Goal: Task Accomplishment & Management: Use online tool/utility

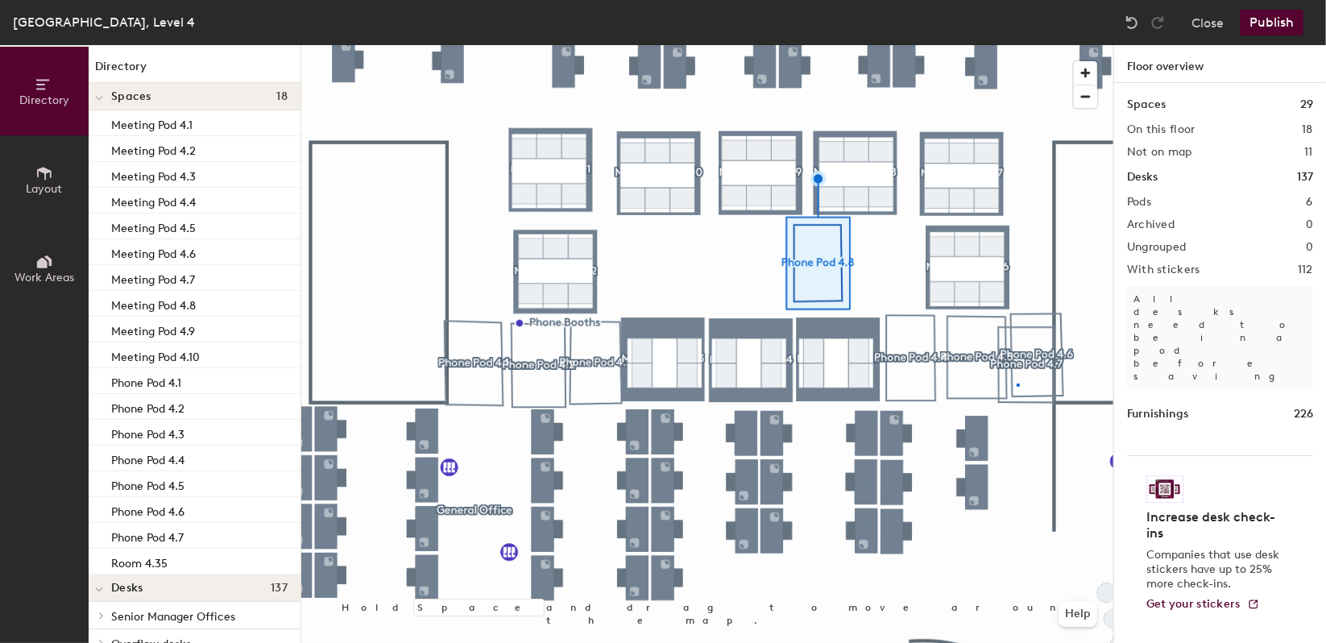
click at [1018, 45] on div at bounding box center [707, 45] width 812 height 0
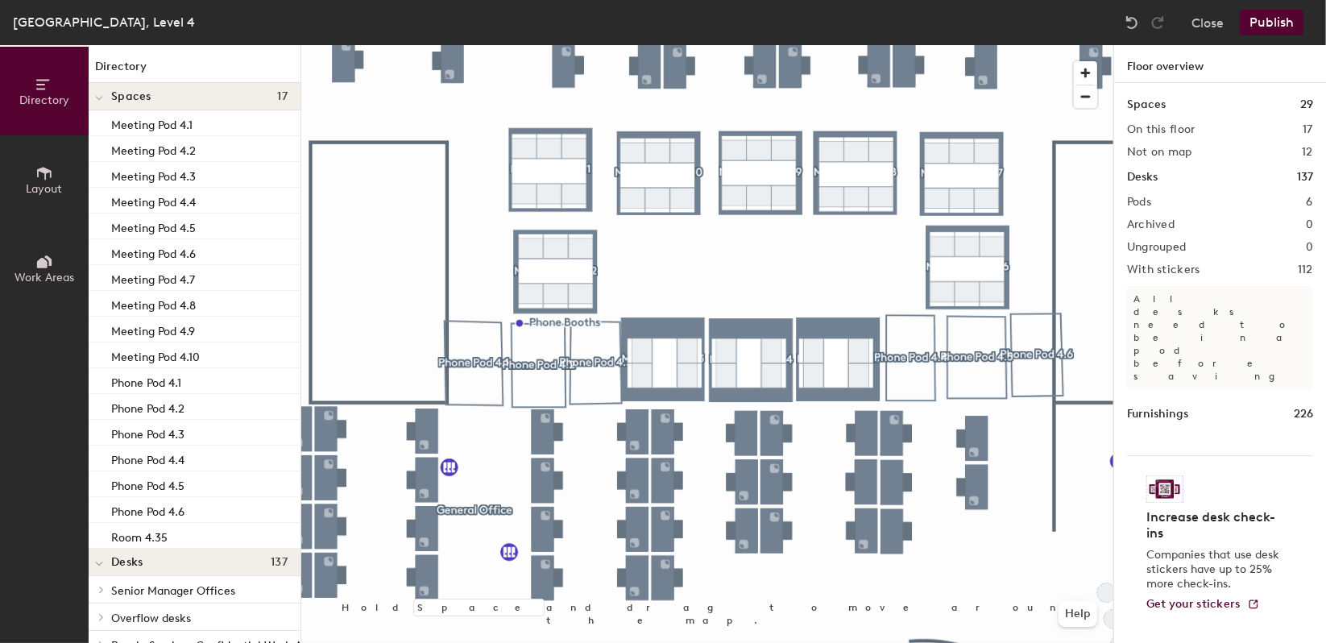
click at [1297, 18] on button "Publish" at bounding box center [1272, 23] width 64 height 26
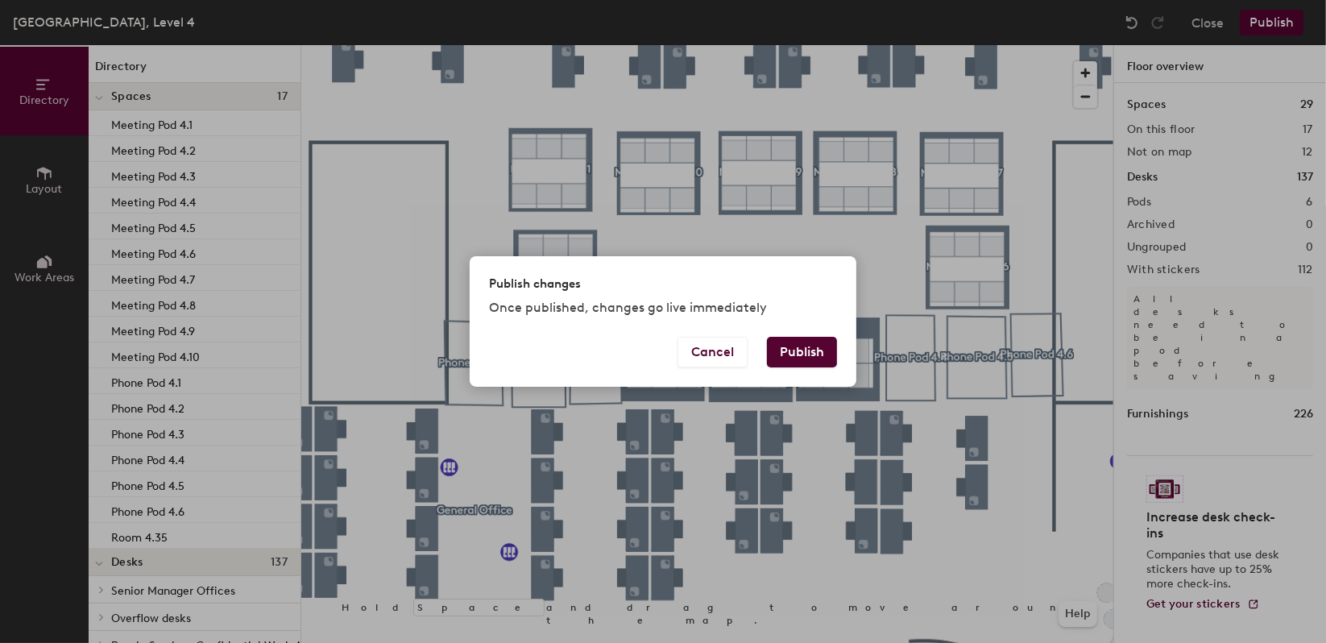
click at [805, 350] on button "Publish" at bounding box center [802, 352] width 70 height 31
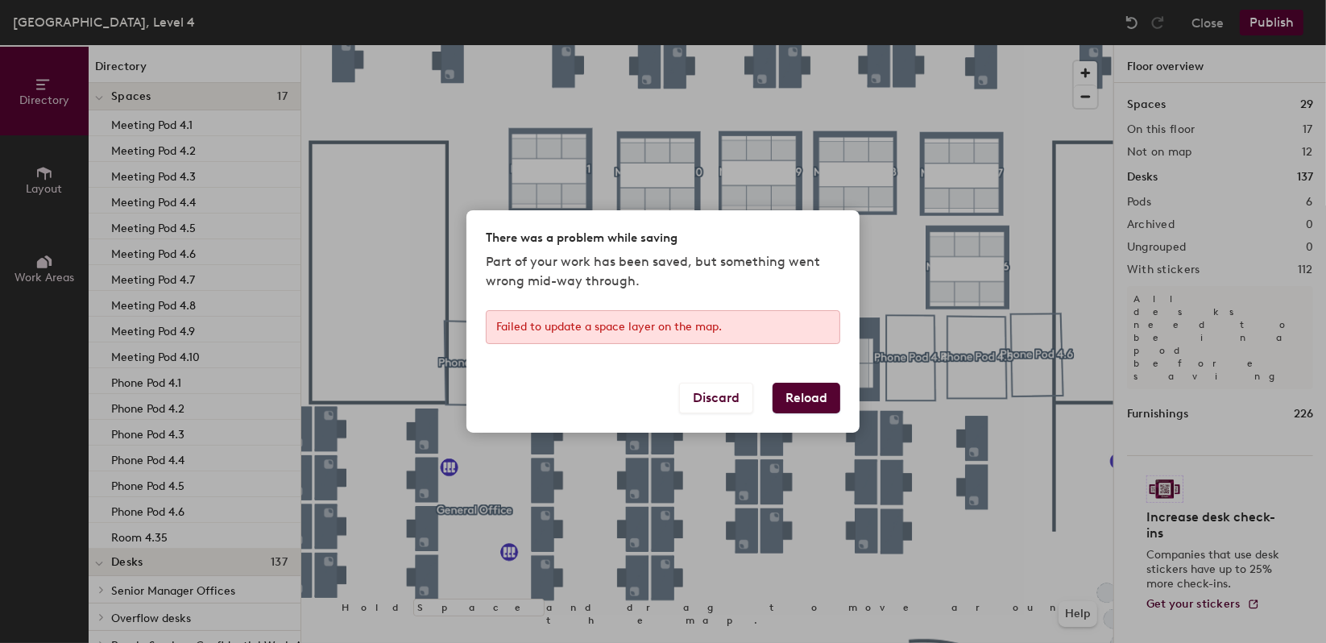
click at [801, 396] on button "Reload" at bounding box center [807, 398] width 68 height 31
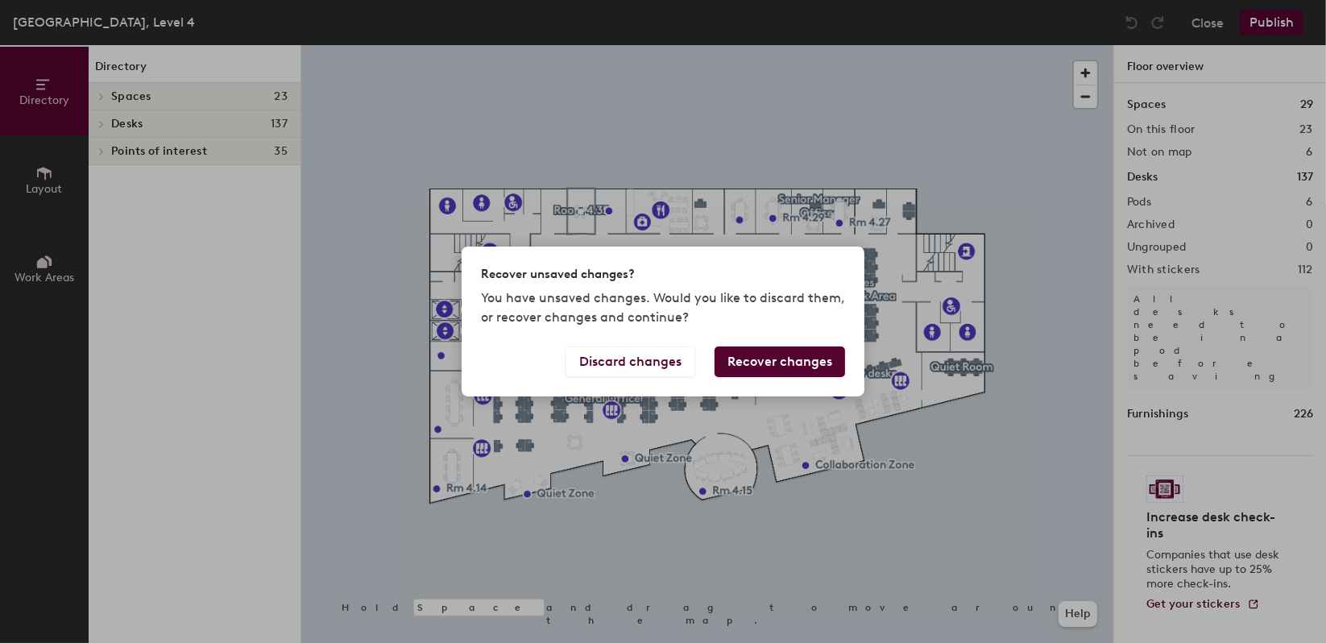
click at [798, 351] on button "Recover changes" at bounding box center [780, 361] width 131 height 31
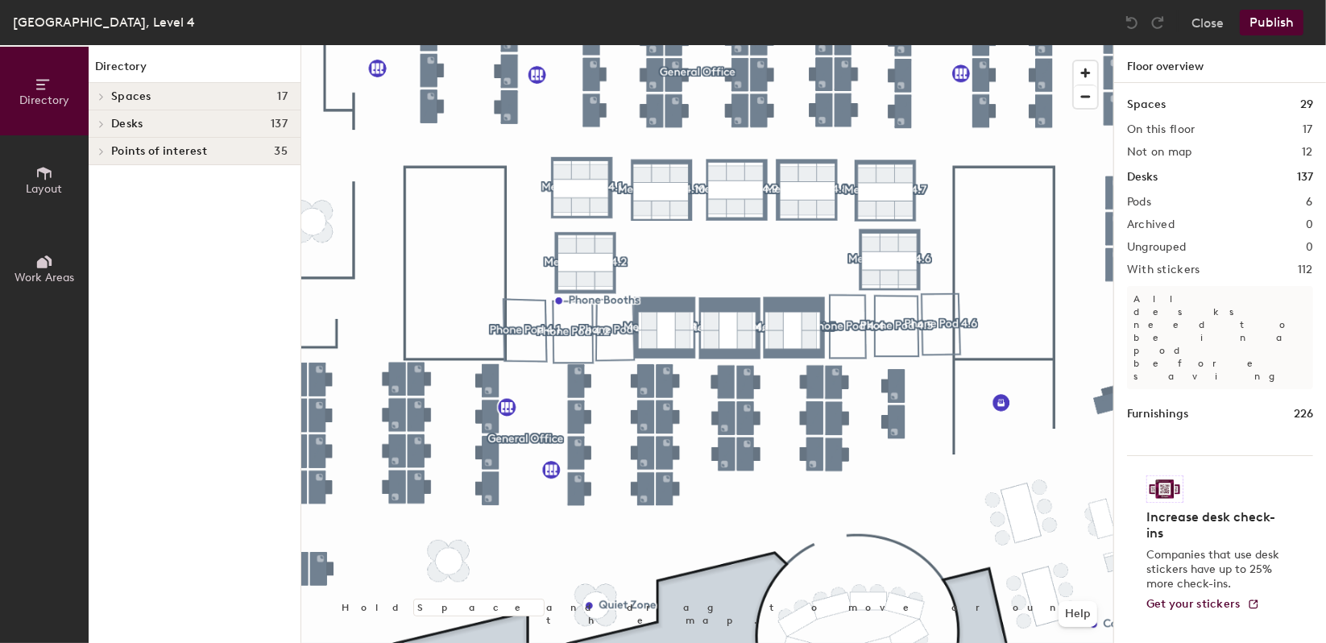
click at [1267, 24] on button "Publish" at bounding box center [1272, 23] width 64 height 26
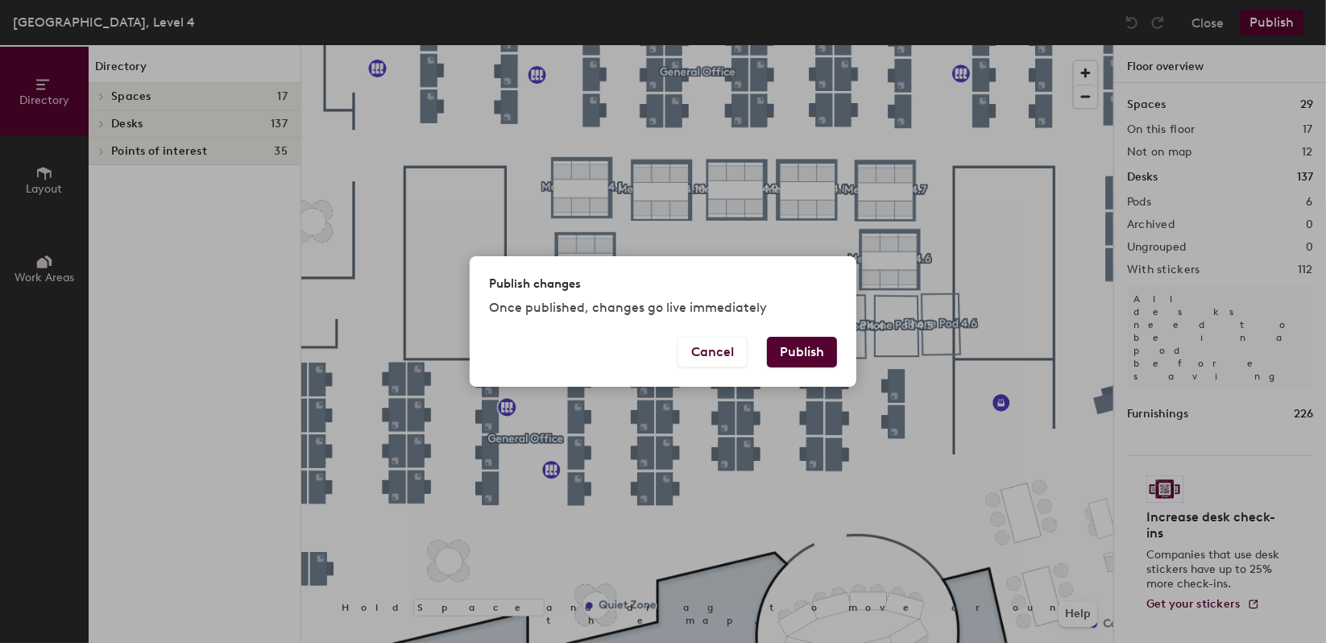
click at [817, 340] on button "Publish" at bounding box center [802, 352] width 70 height 31
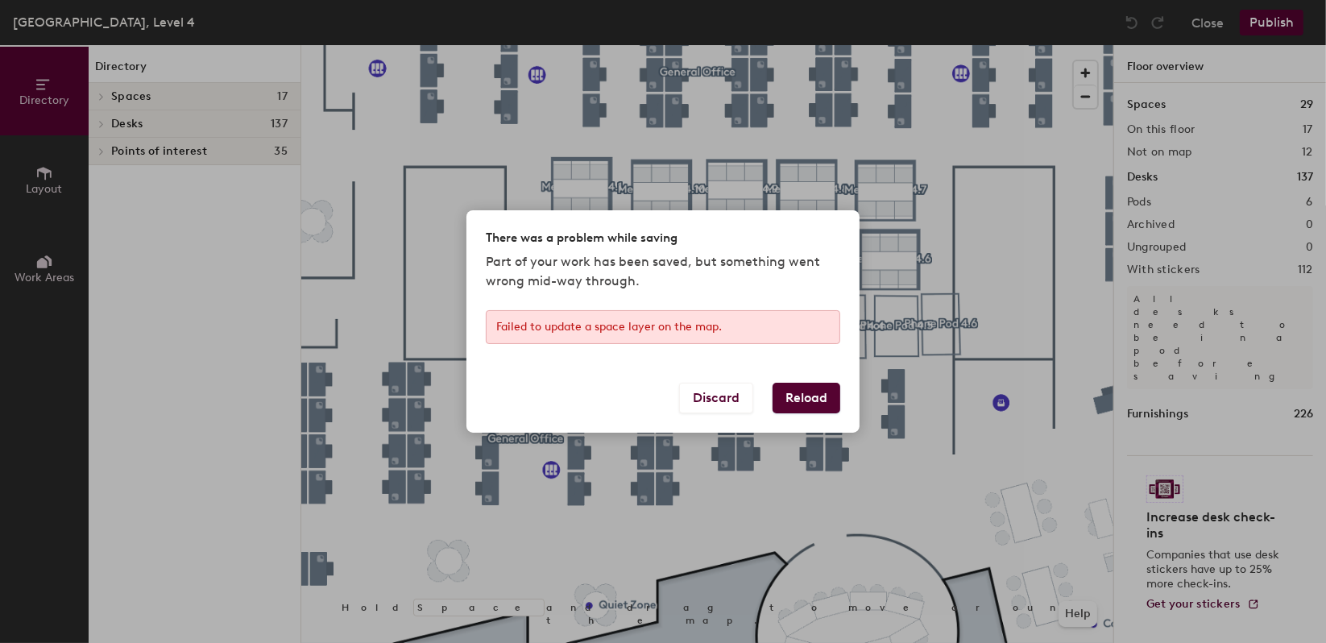
click at [833, 396] on button "Reload" at bounding box center [807, 398] width 68 height 31
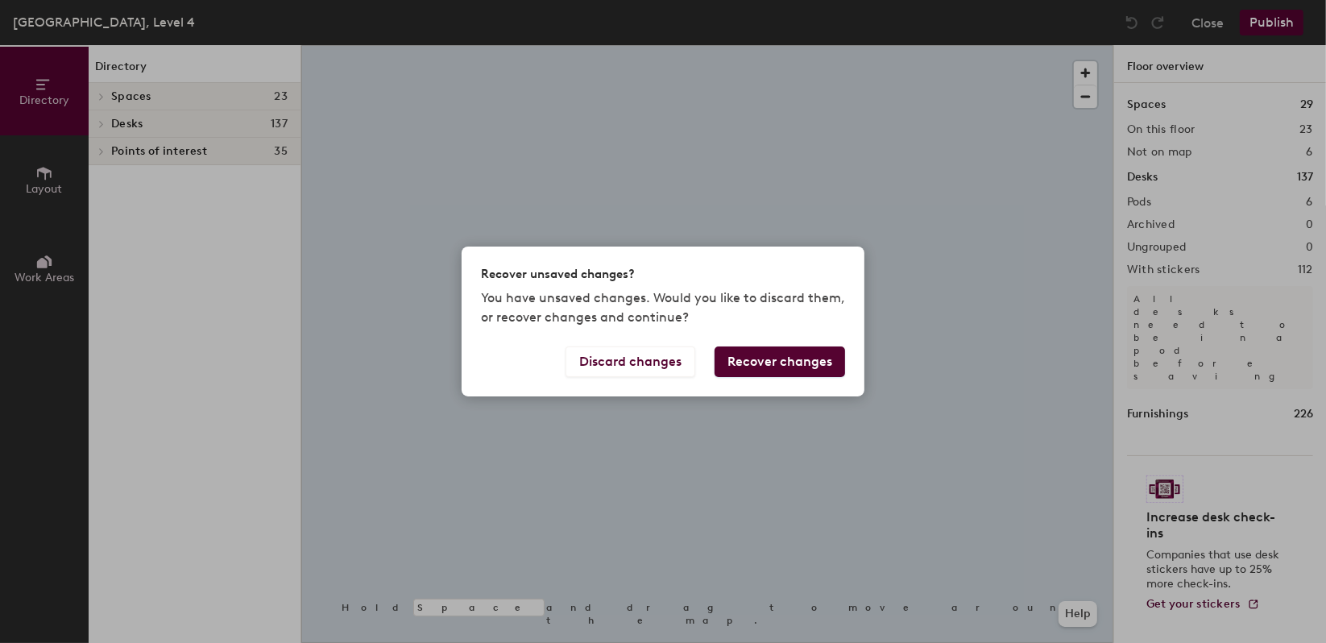
click at [765, 361] on button "Recover changes" at bounding box center [780, 361] width 131 height 31
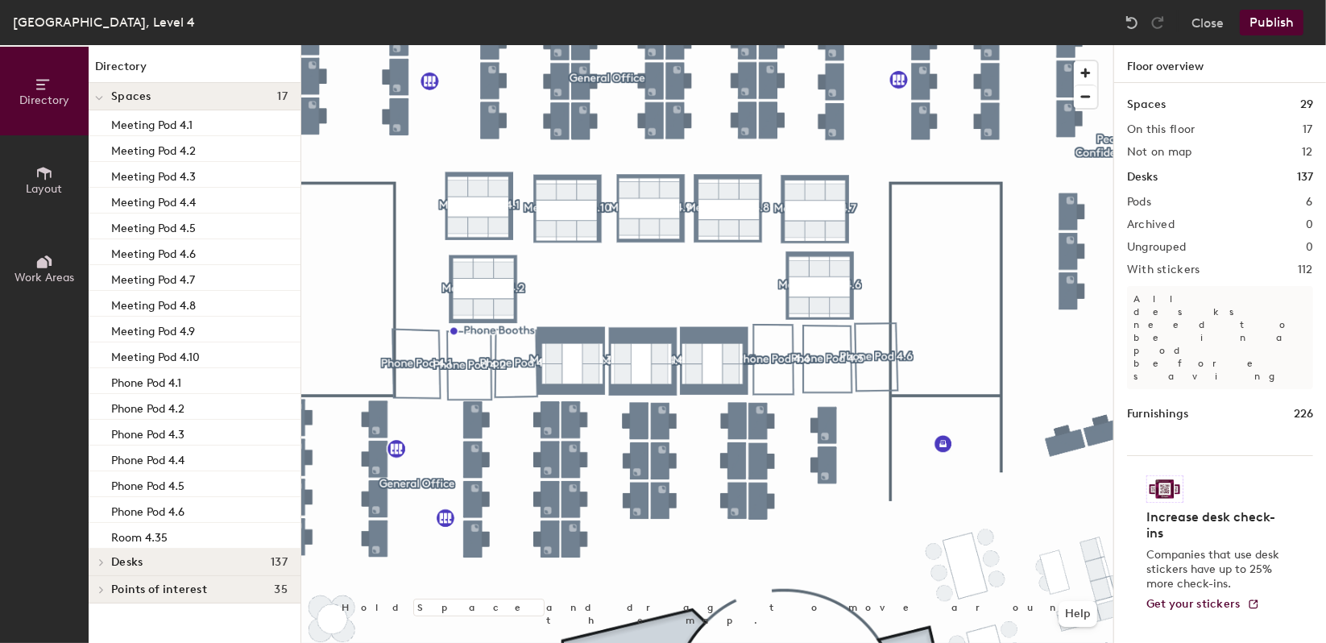
click at [1266, 29] on button "Publish" at bounding box center [1272, 23] width 64 height 26
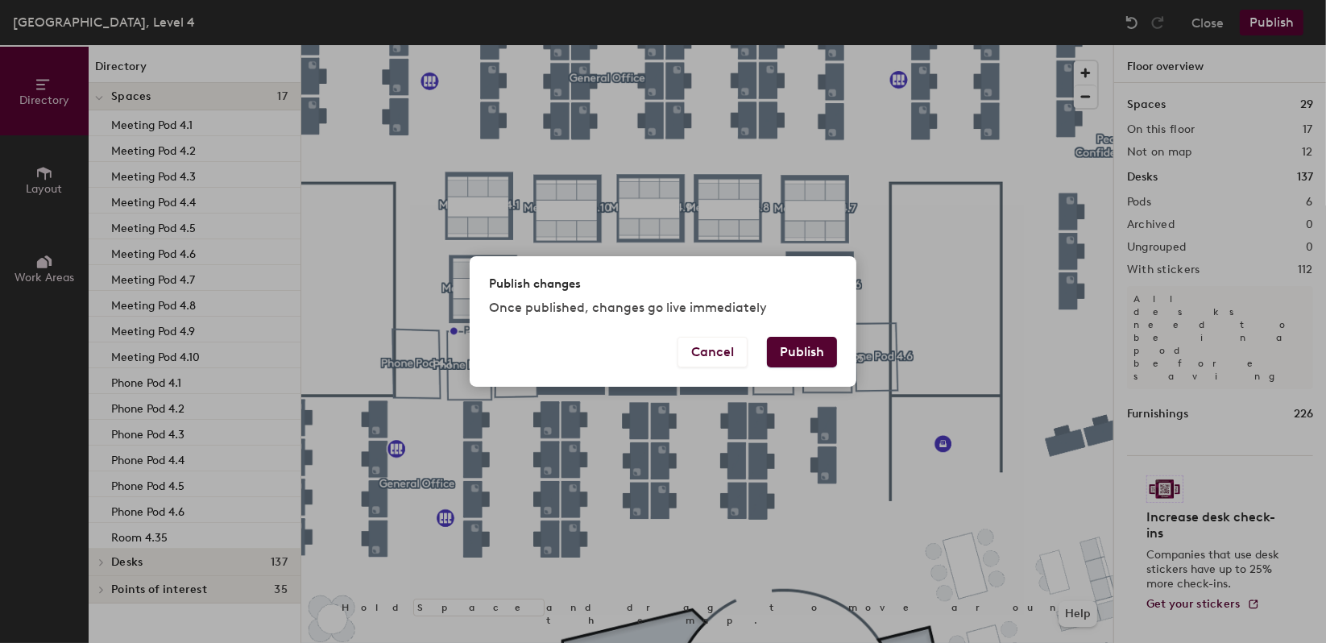
click at [819, 355] on button "Publish" at bounding box center [802, 352] width 70 height 31
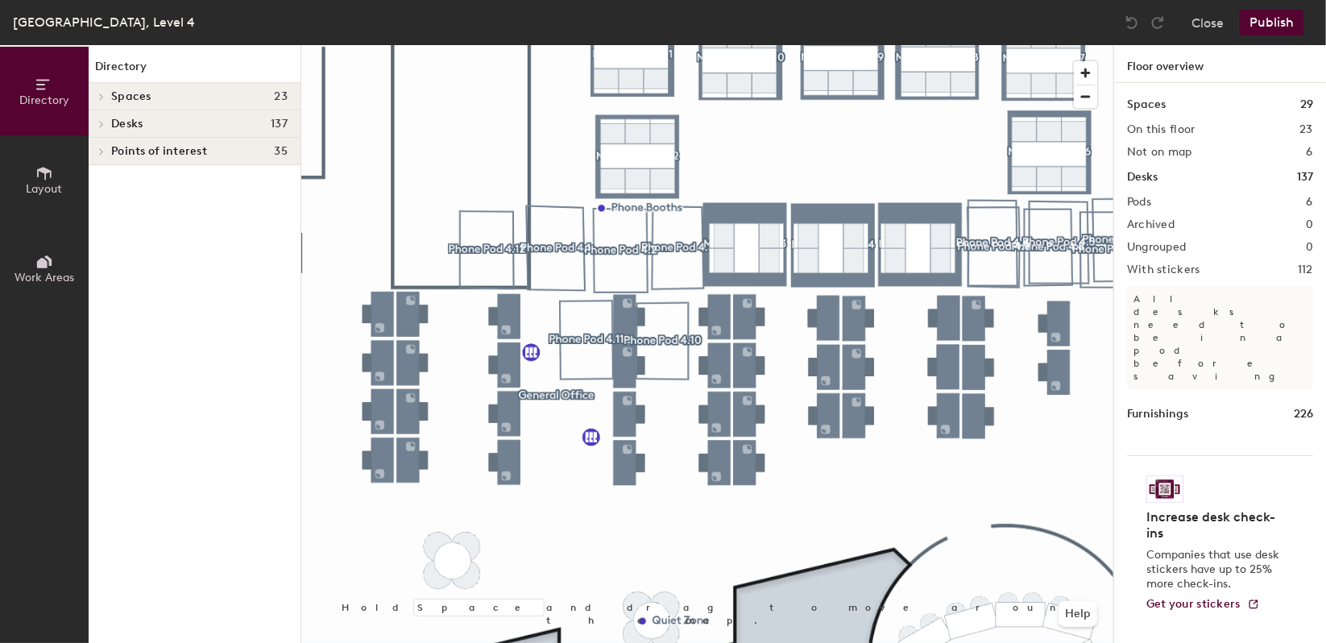
click at [163, 93] on h4 "Spaces 23" at bounding box center [199, 96] width 176 height 13
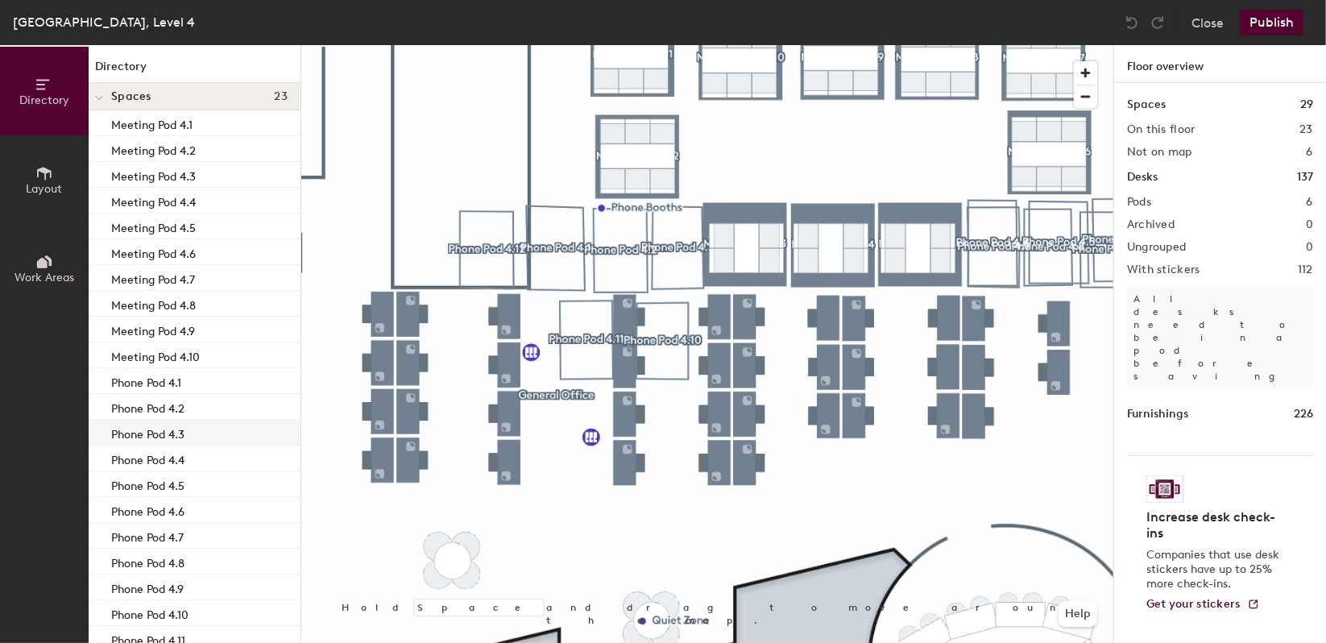
scroll to position [128, 0]
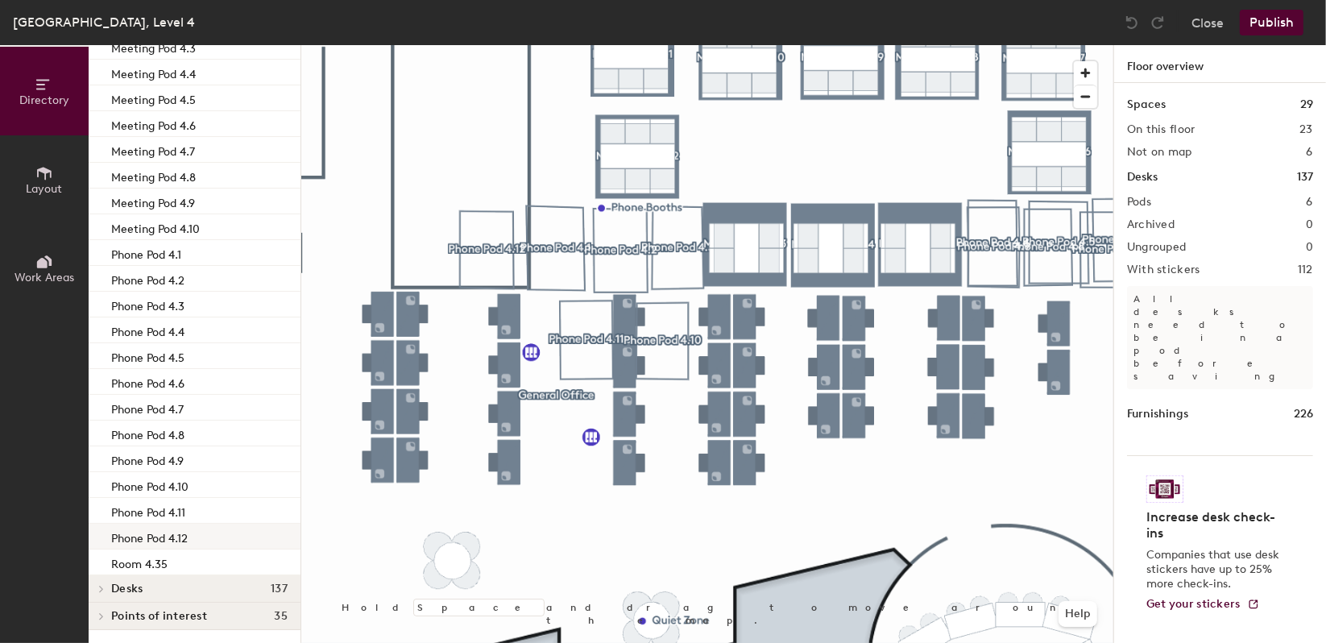
click at [193, 529] on div "Phone Pod 4.12" at bounding box center [195, 537] width 212 height 26
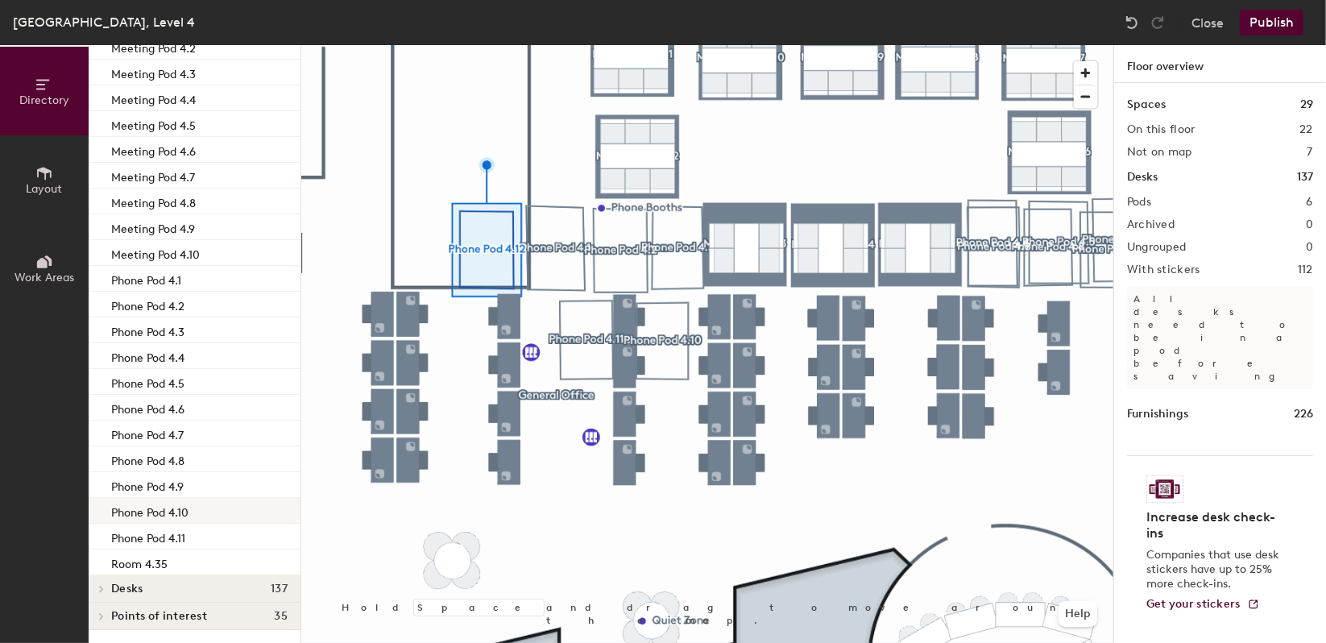
click at [198, 506] on div "Phone Pod 4.10" at bounding box center [195, 511] width 212 height 26
click at [193, 533] on div "Phone Pod 4.11" at bounding box center [195, 537] width 212 height 26
click at [201, 516] on div "Phone Pod 4.8" at bounding box center [195, 511] width 212 height 26
click at [197, 528] on div "Phone Pod 4.9" at bounding box center [195, 537] width 212 height 26
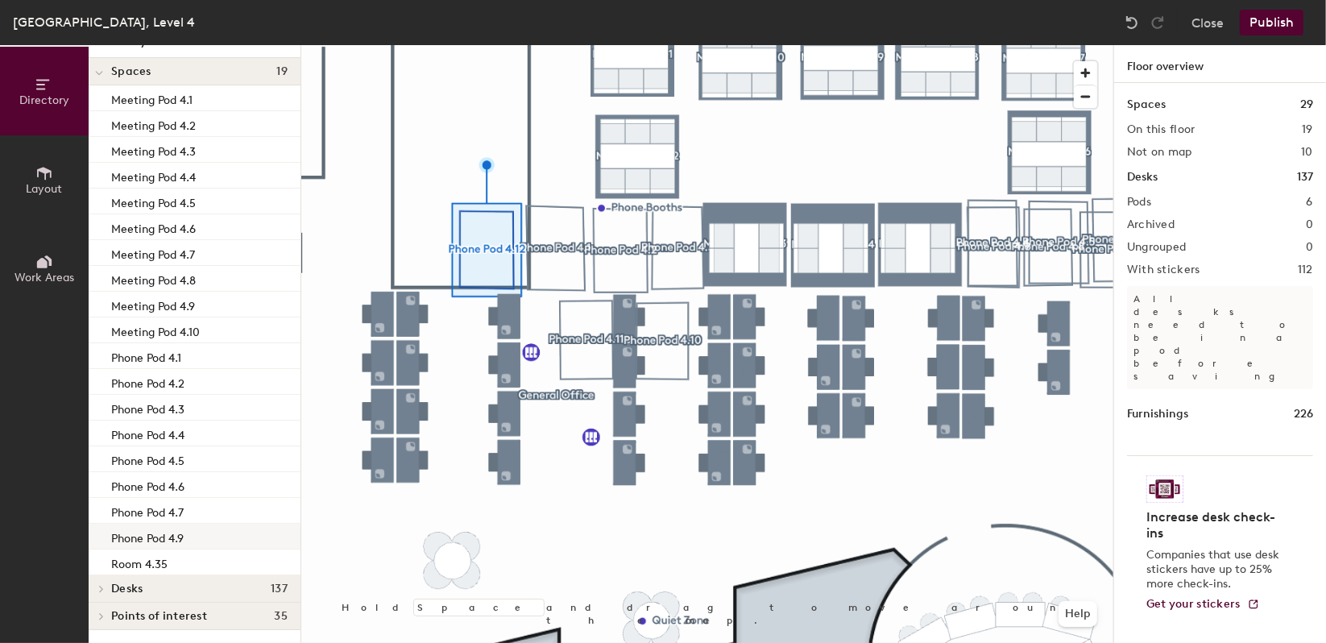
scroll to position [25, 0]
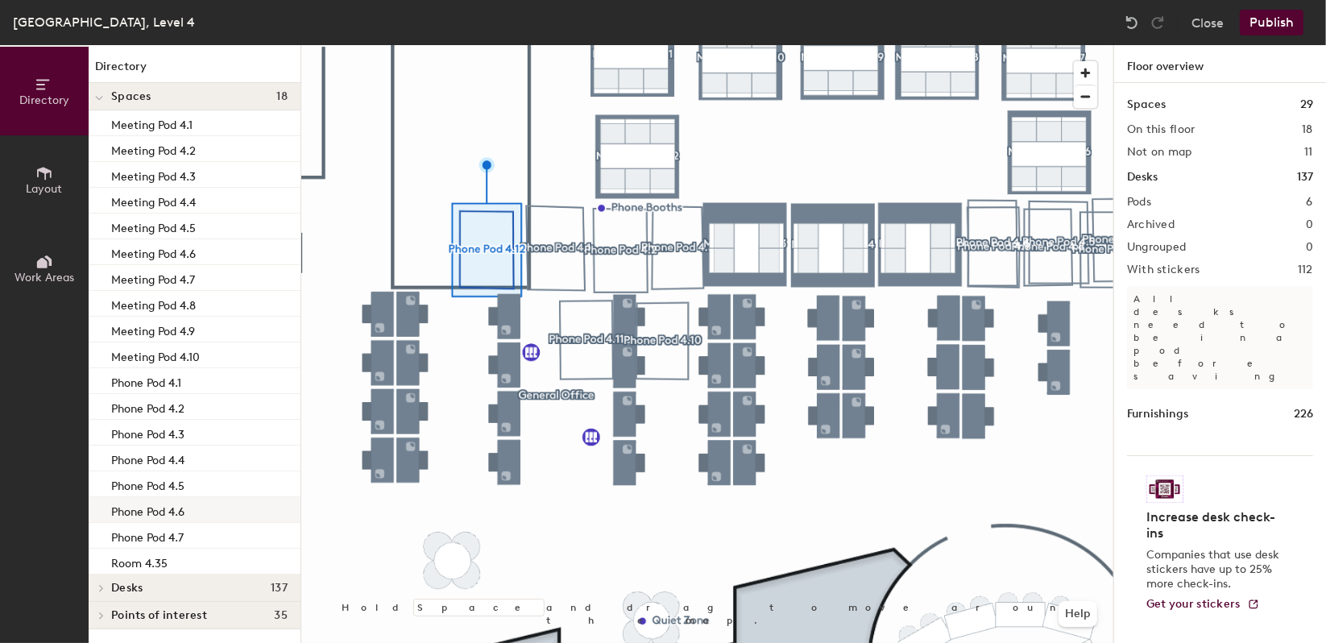
click at [201, 520] on div "Phone Pod 4.6" at bounding box center [195, 510] width 212 height 26
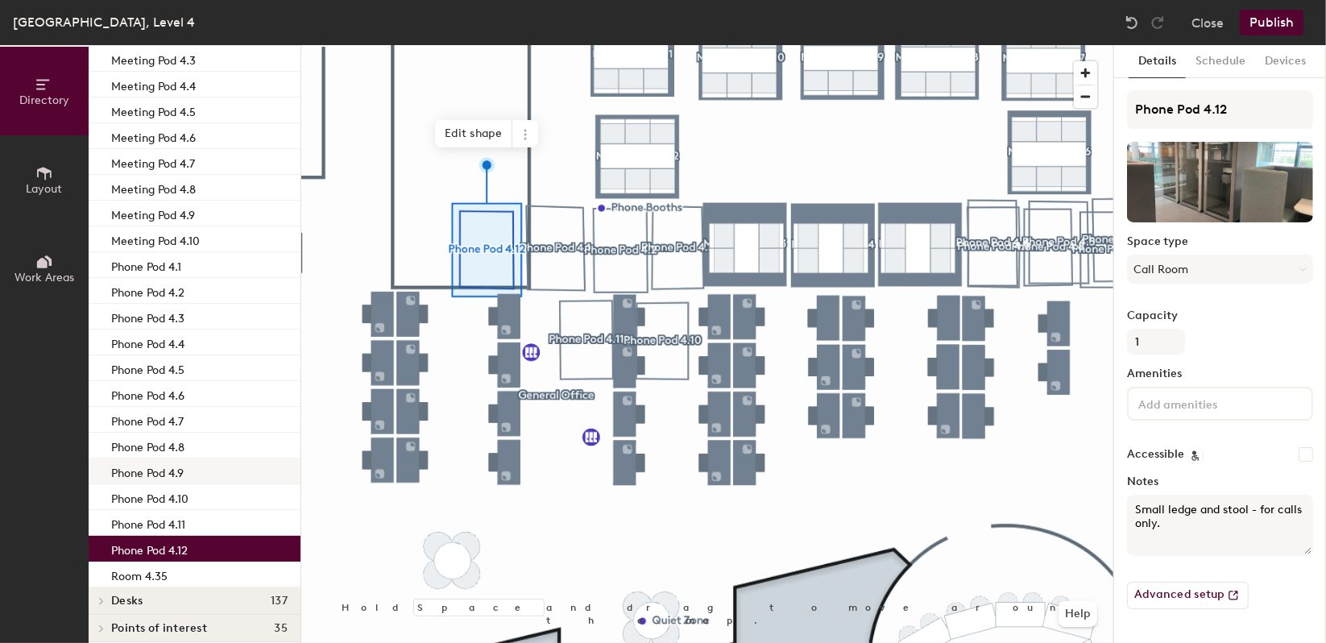
scroll to position [128, 0]
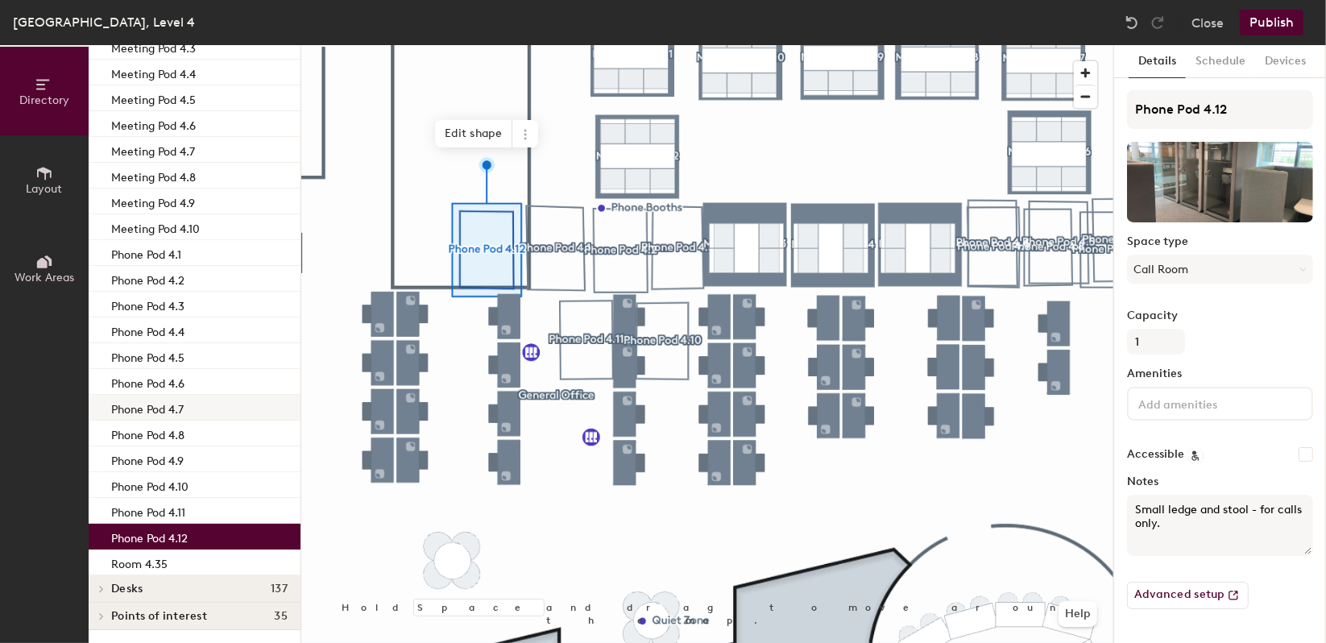
click at [176, 408] on p "Phone Pod 4.7" at bounding box center [147, 407] width 73 height 19
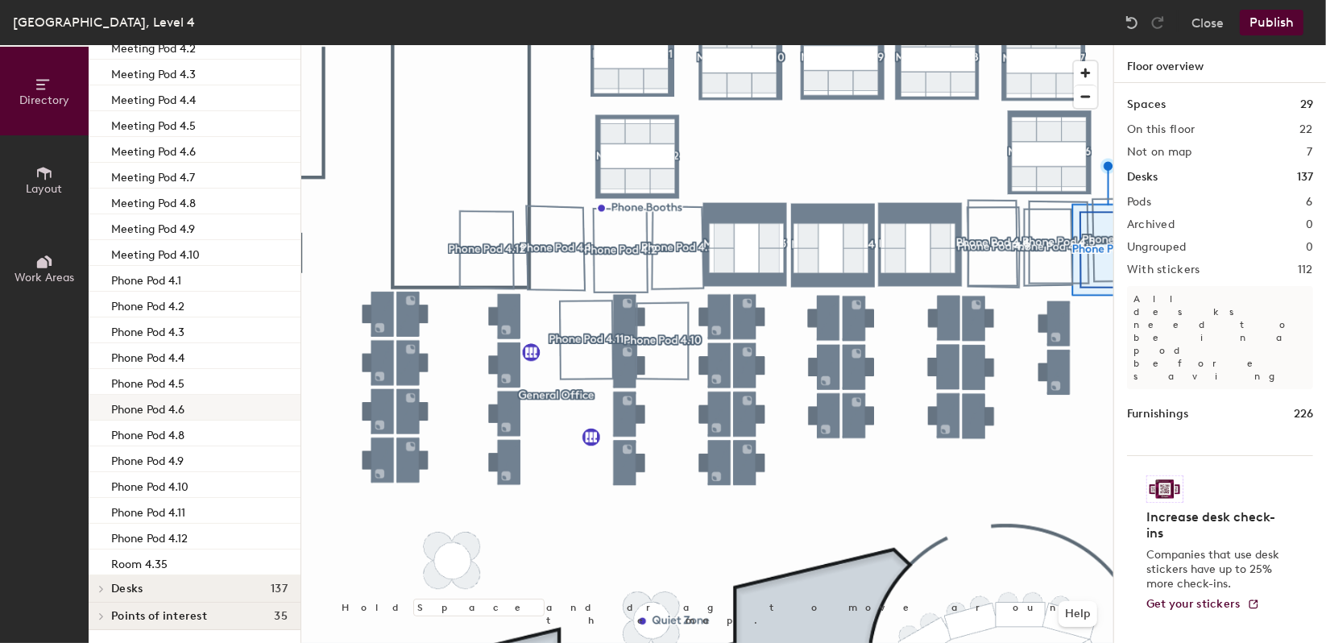
scroll to position [102, 0]
click at [197, 419] on div "Phone Pod 4.6" at bounding box center [195, 408] width 212 height 26
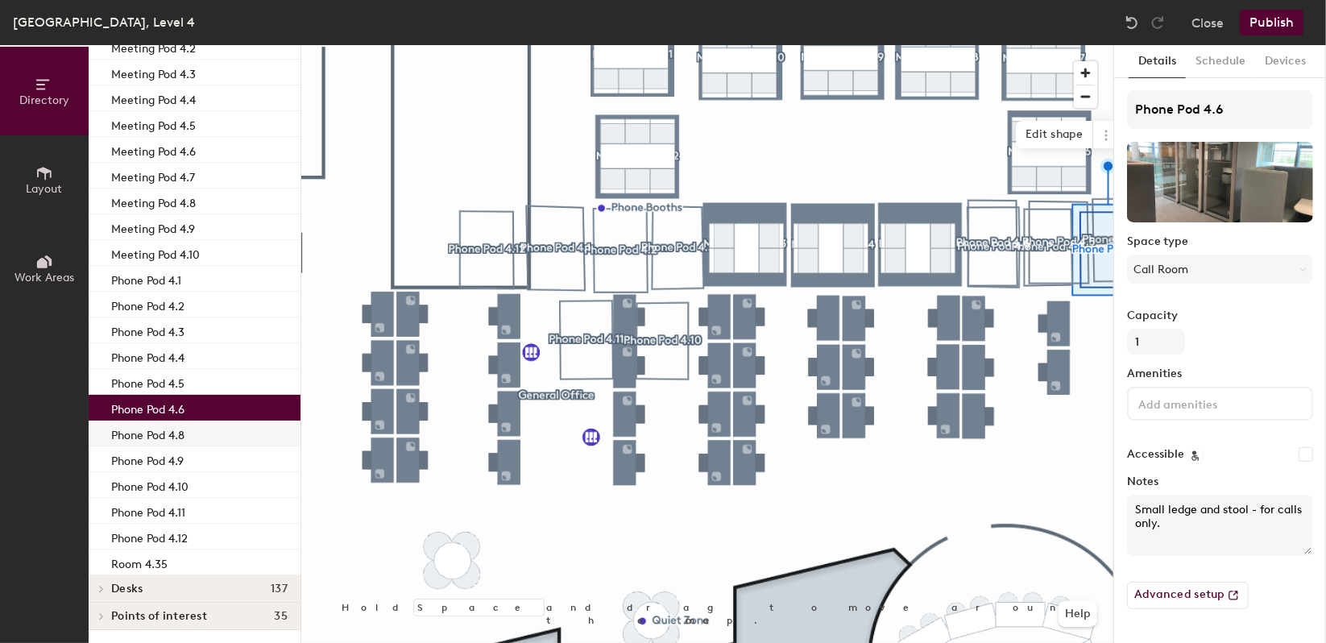
click at [193, 430] on div "Phone Pod 4.8" at bounding box center [195, 434] width 212 height 26
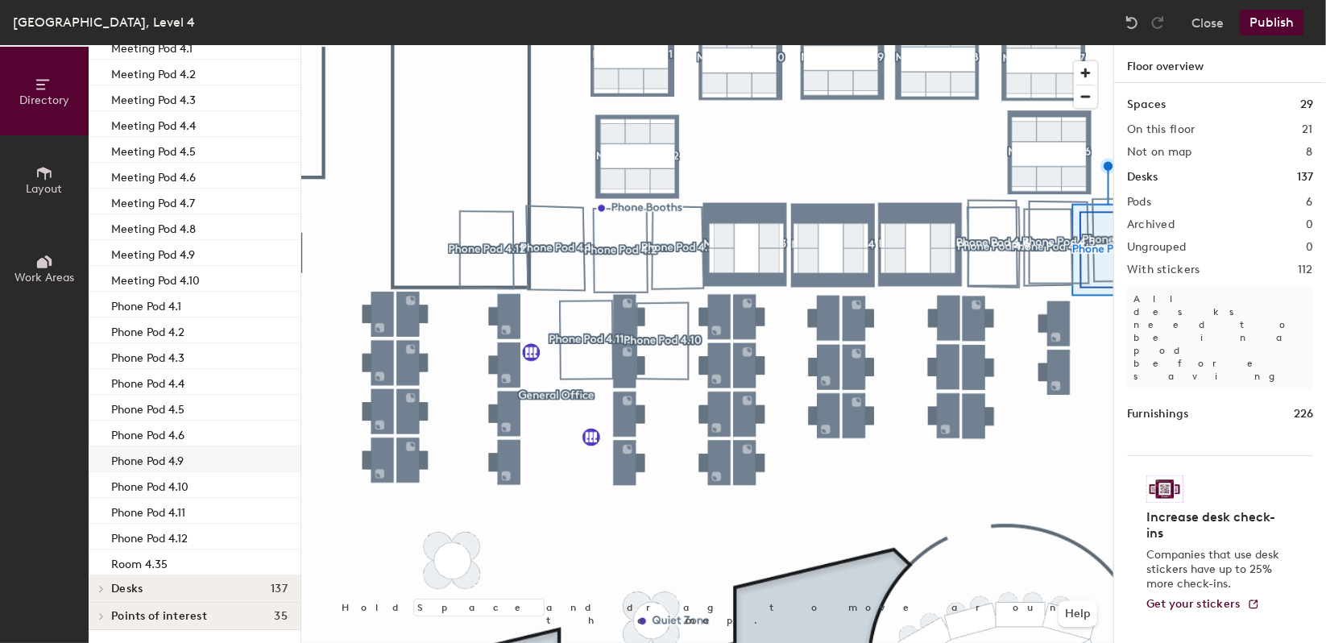
scroll to position [77, 0]
click at [201, 454] on div "Phone Pod 4.9" at bounding box center [195, 459] width 212 height 26
click at [202, 485] on div "Phone Pod 4.10" at bounding box center [195, 485] width 212 height 26
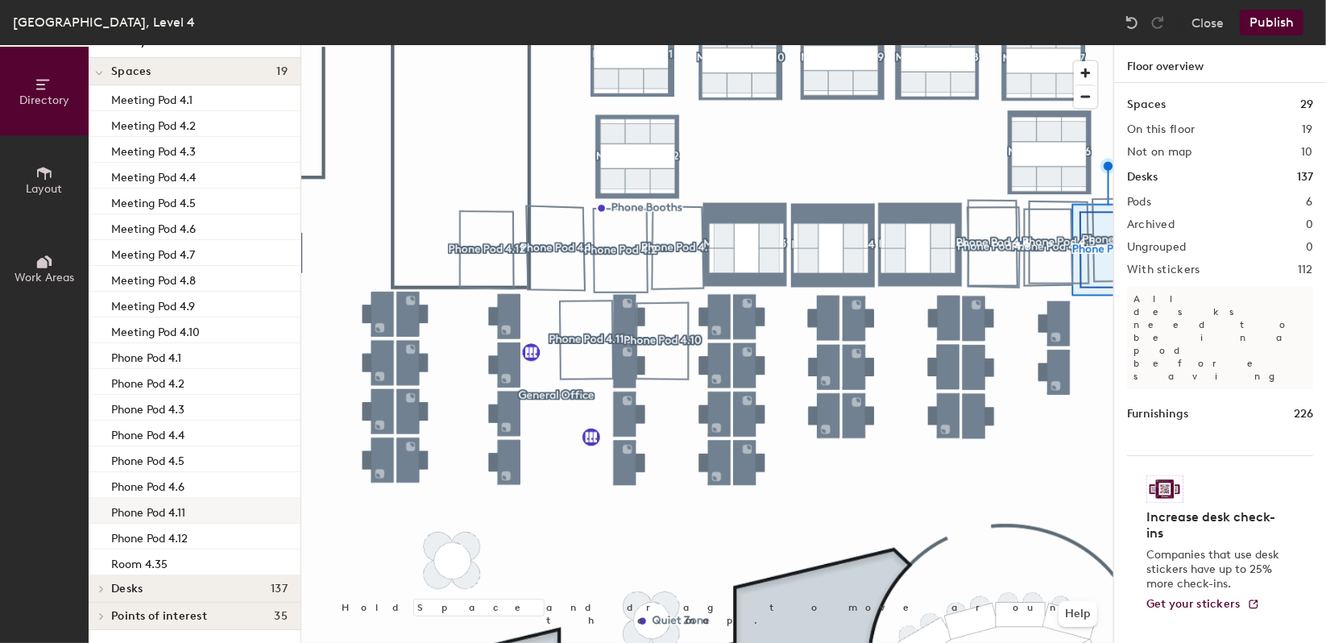
click at [202, 508] on div "Phone Pod 4.11" at bounding box center [195, 511] width 212 height 26
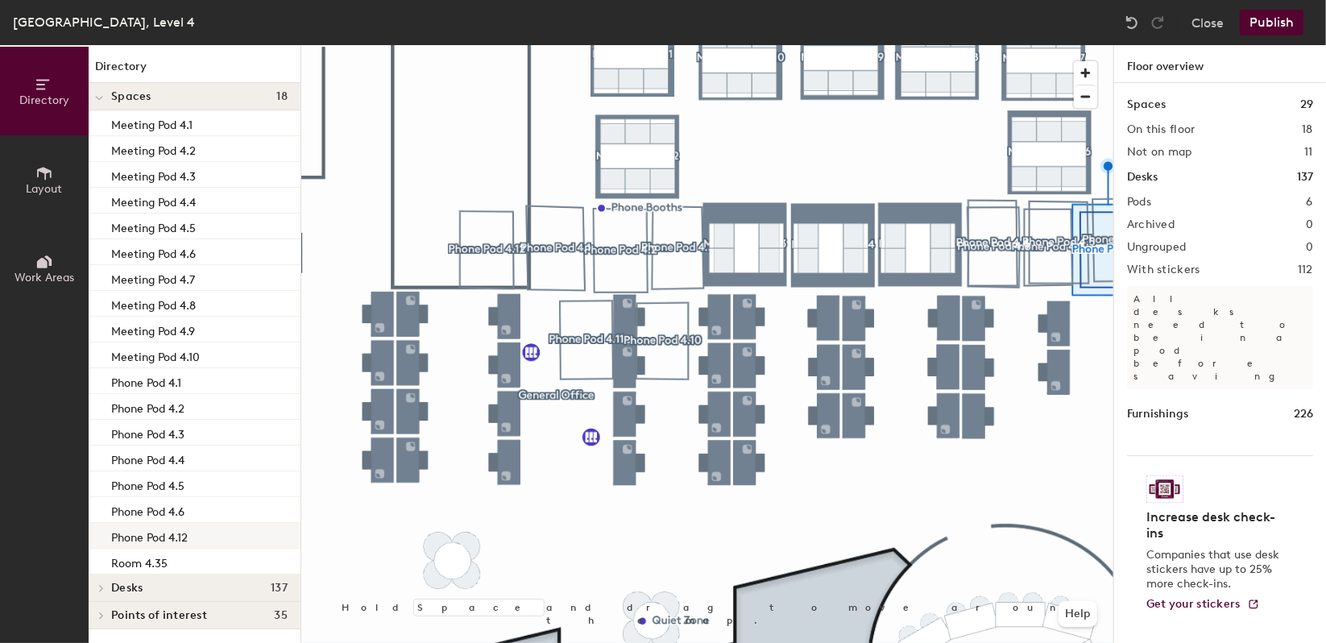
click at [193, 532] on div "Phone Pod 4.12" at bounding box center [195, 536] width 212 height 26
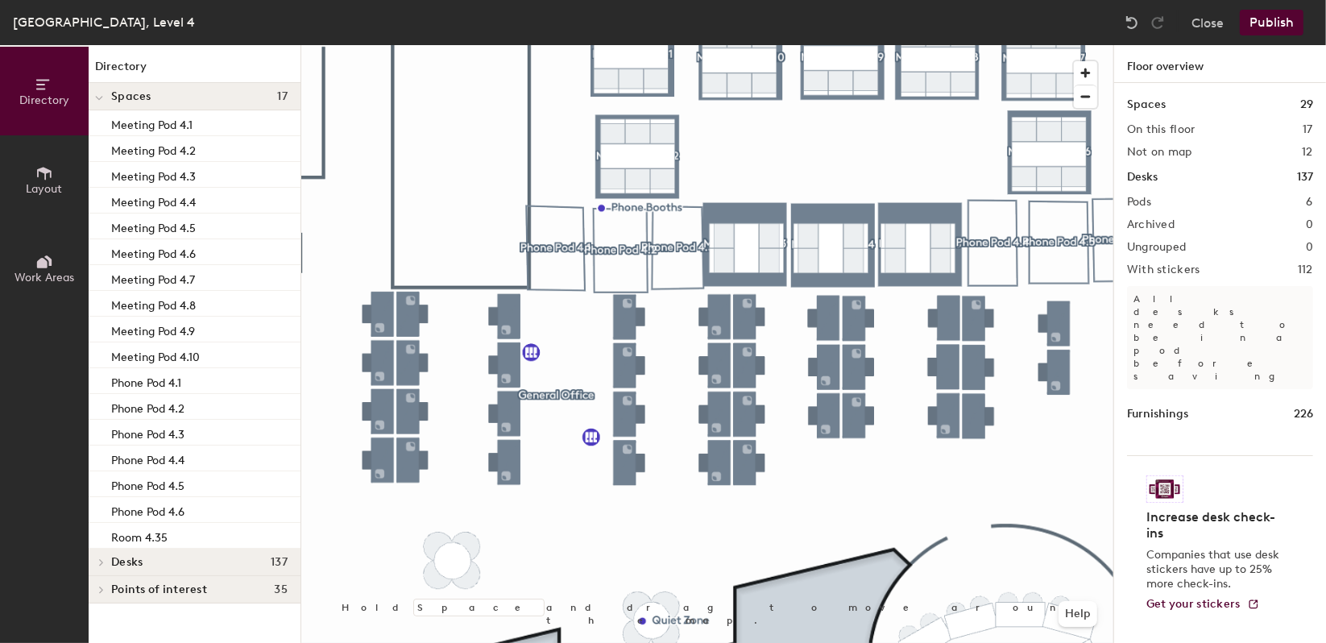
click at [1250, 15] on button "Publish" at bounding box center [1272, 23] width 64 height 26
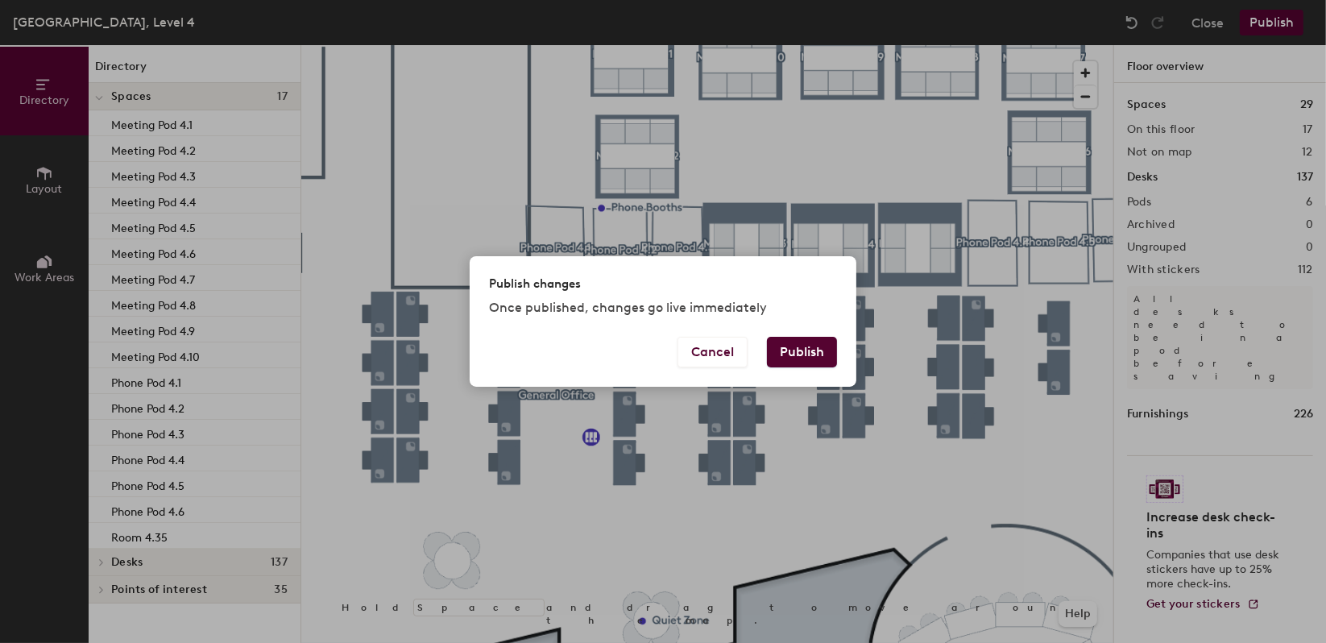
click at [803, 351] on button "Publish" at bounding box center [802, 352] width 70 height 31
